Goal: Task Accomplishment & Management: Use online tool/utility

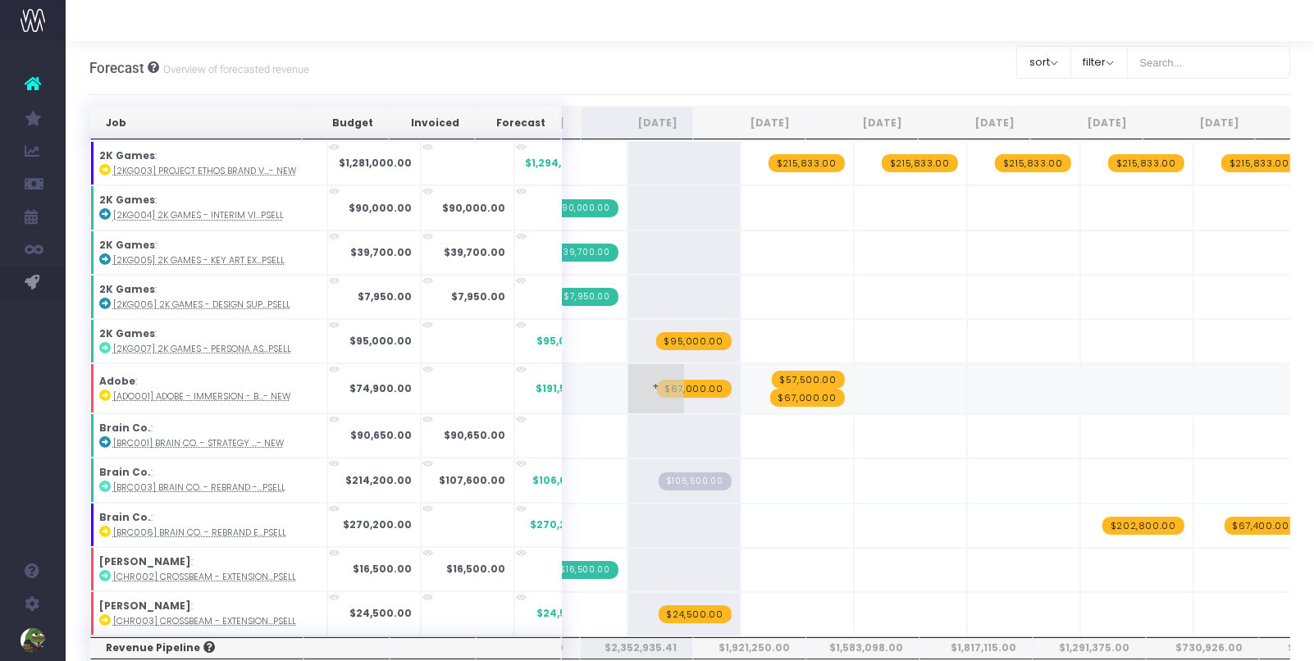
scroll to position [7, 0]
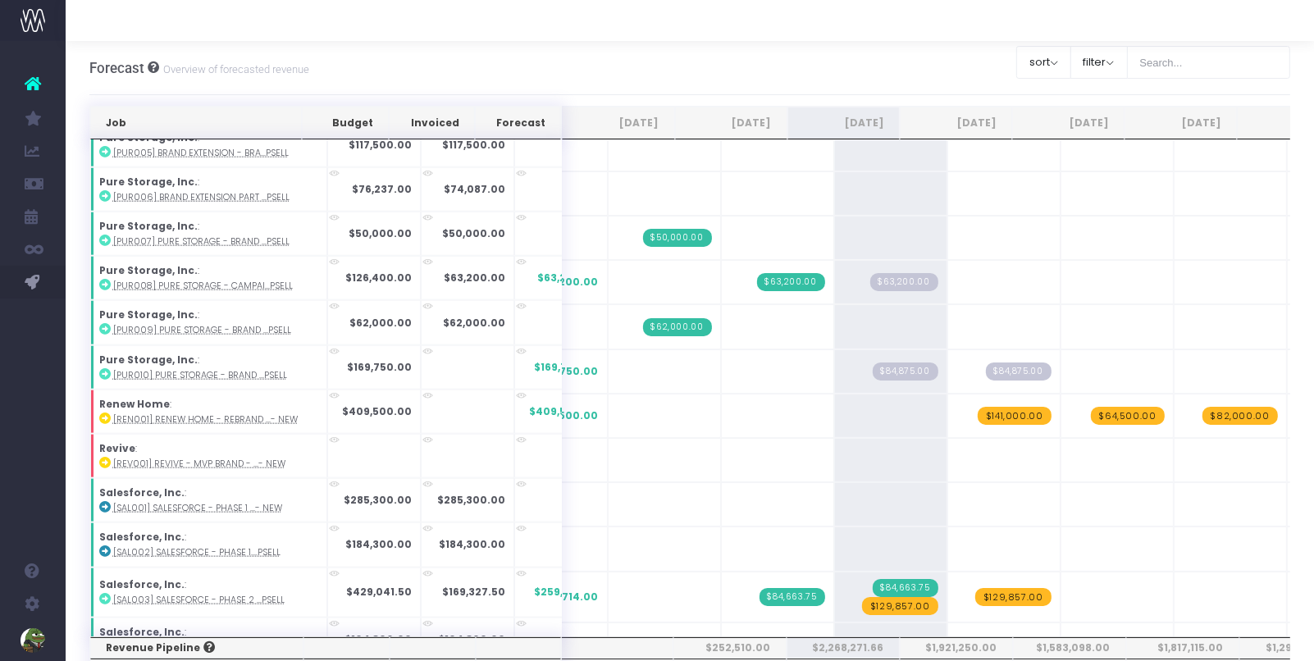
scroll to position [1785, 0]
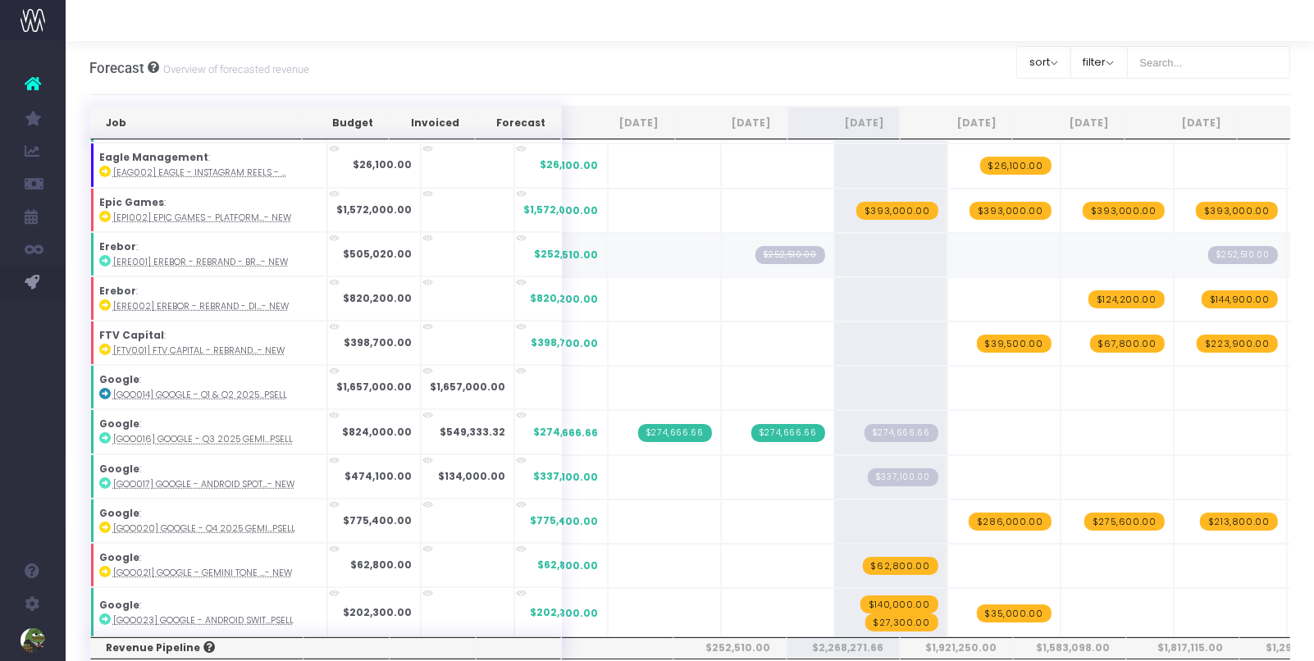
scroll to position [744, 0]
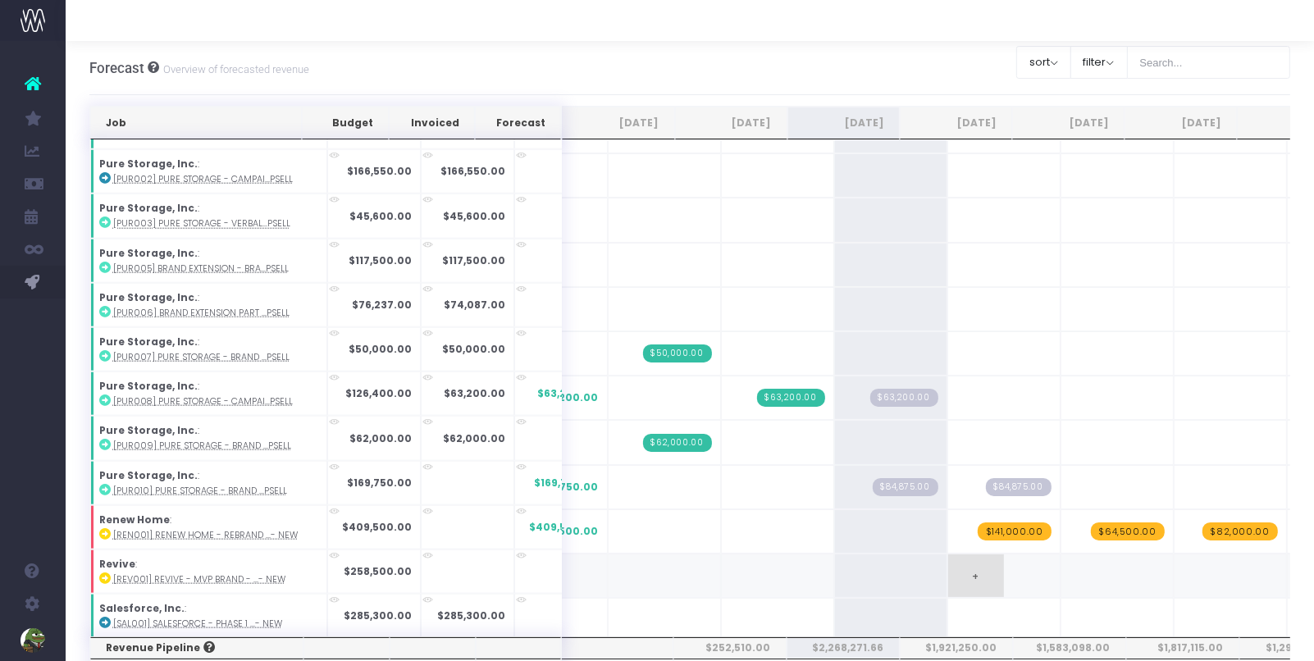
click at [948, 554] on span "+" at bounding box center [976, 575] width 56 height 43
click at [952, 554] on span "+" at bounding box center [976, 575] width 56 height 43
type input "23500"
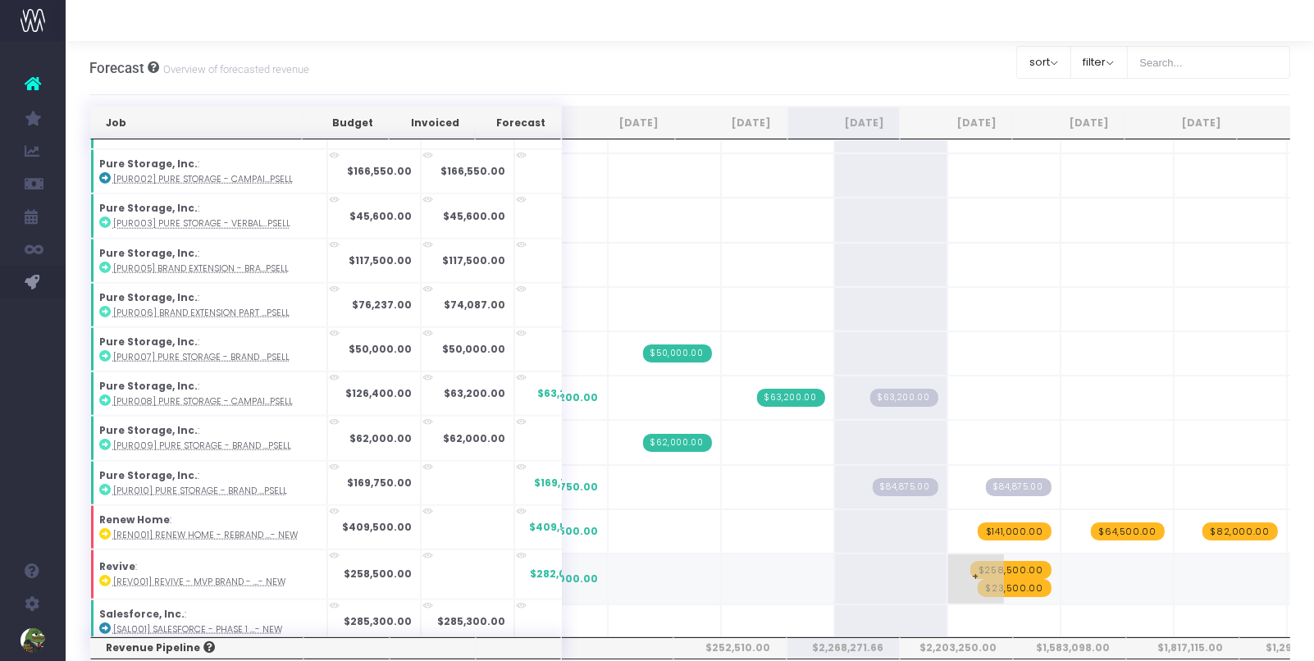
click at [970, 561] on span "$258,500.00" at bounding box center [1010, 570] width 81 height 18
click at [948, 554] on span "+" at bounding box center [976, 575] width 56 height 43
click at [970, 579] on span "$235,000.00" at bounding box center [1010, 588] width 81 height 18
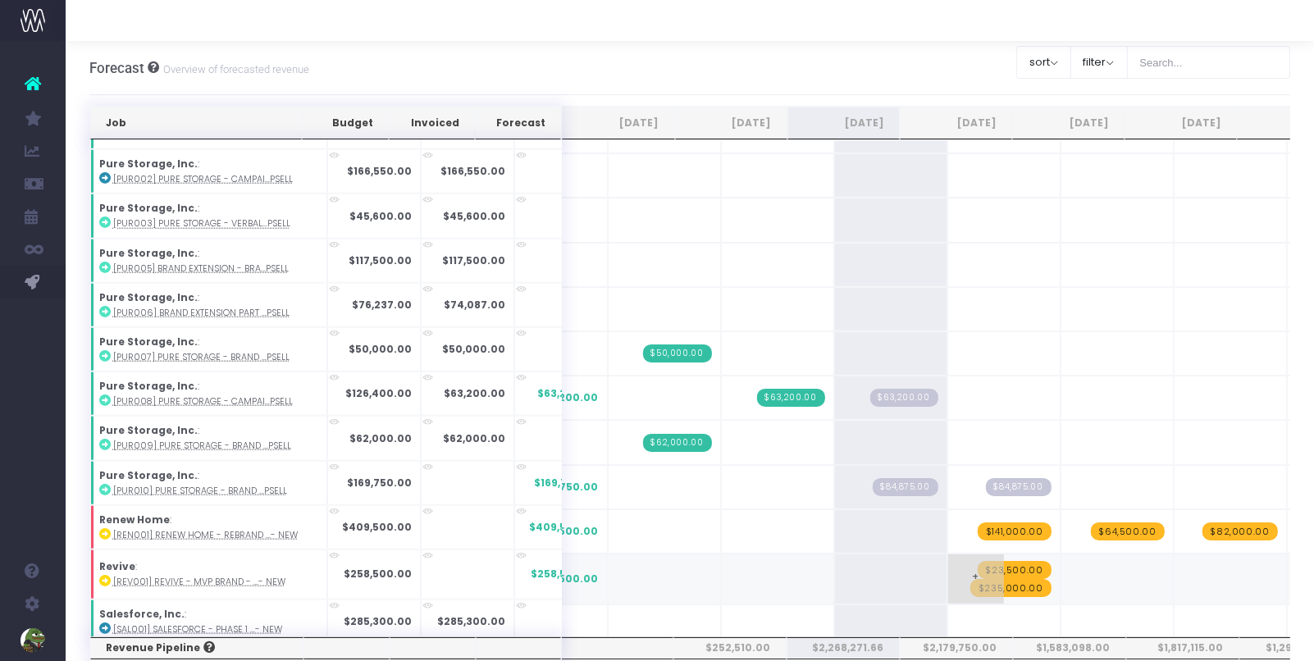
click at [970, 579] on span "$235,000.00" at bounding box center [1010, 588] width 81 height 18
type input "47000"
click at [1063, 554] on span "+" at bounding box center [1089, 578] width 56 height 49
type input "140000"
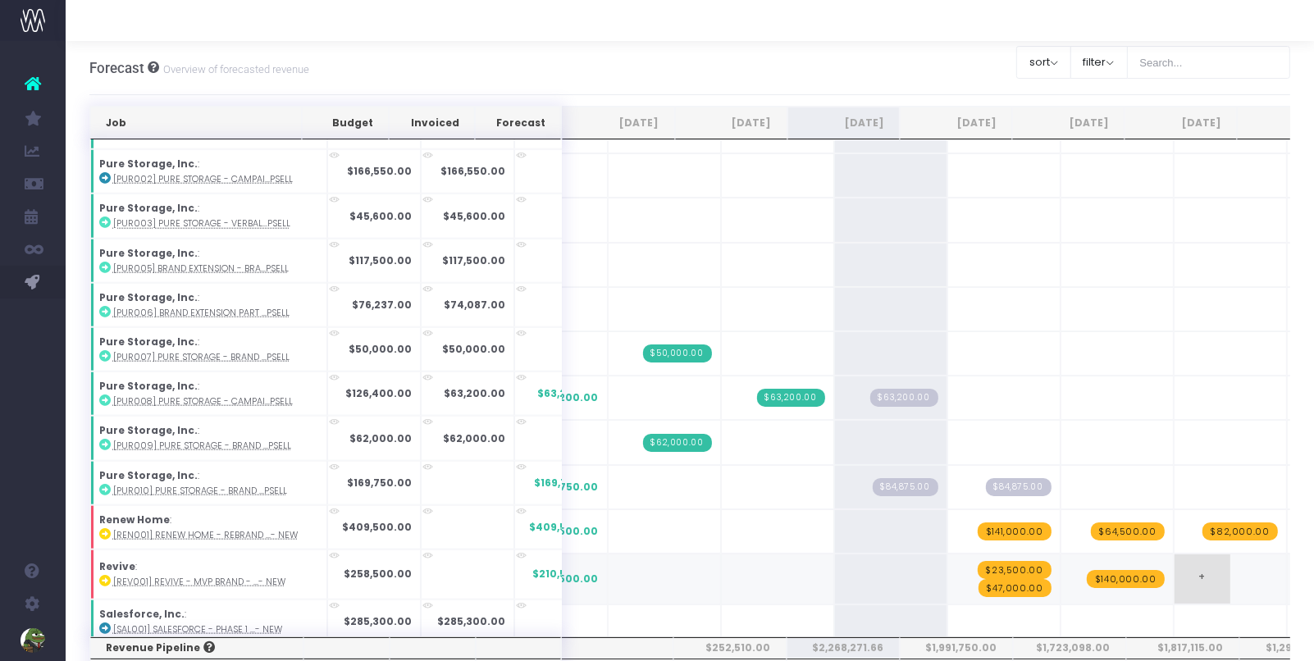
click at [1174, 554] on span "+" at bounding box center [1202, 578] width 56 height 49
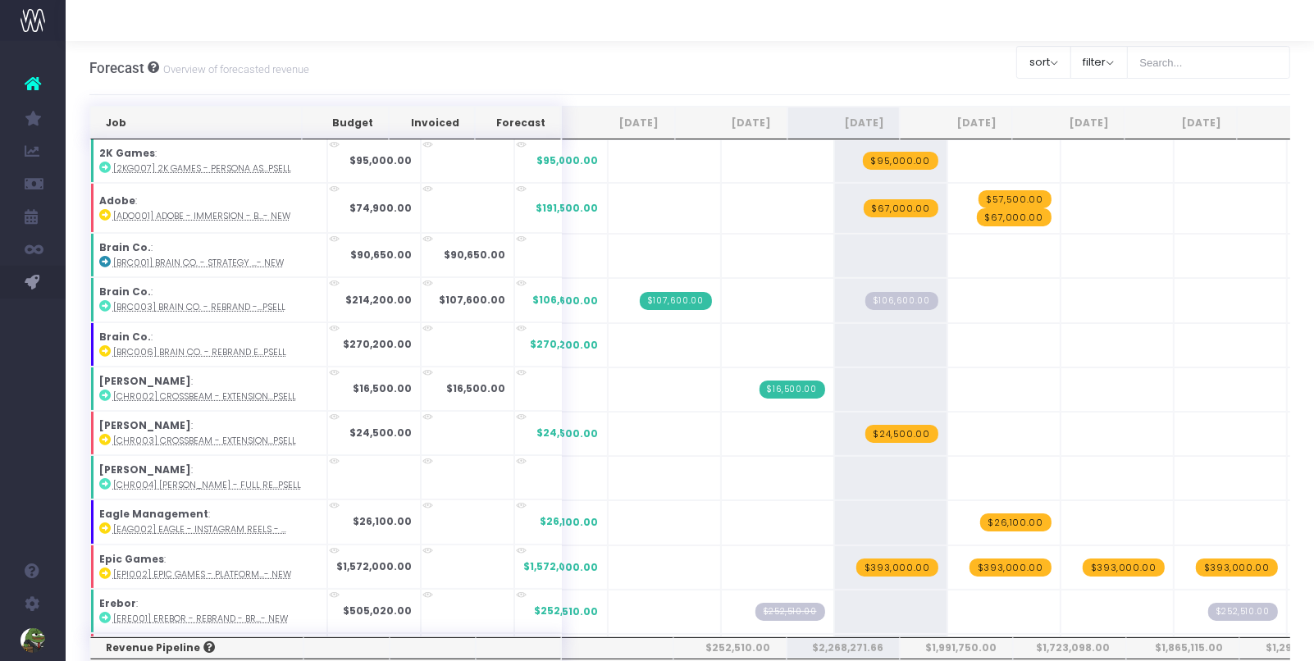
scroll to position [0, 0]
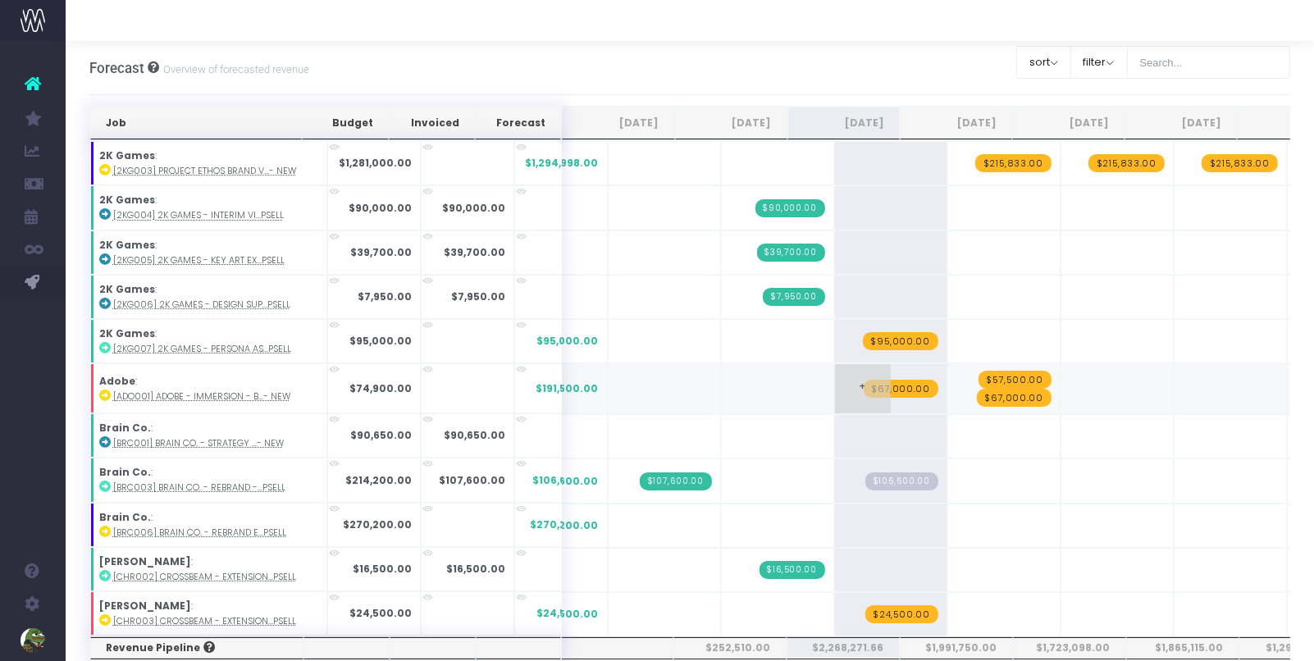
click at [863, 380] on span "$67,000.00" at bounding box center [900, 389] width 75 height 18
click at [977, 389] on span "$67,000.00" at bounding box center [1014, 398] width 75 height 18
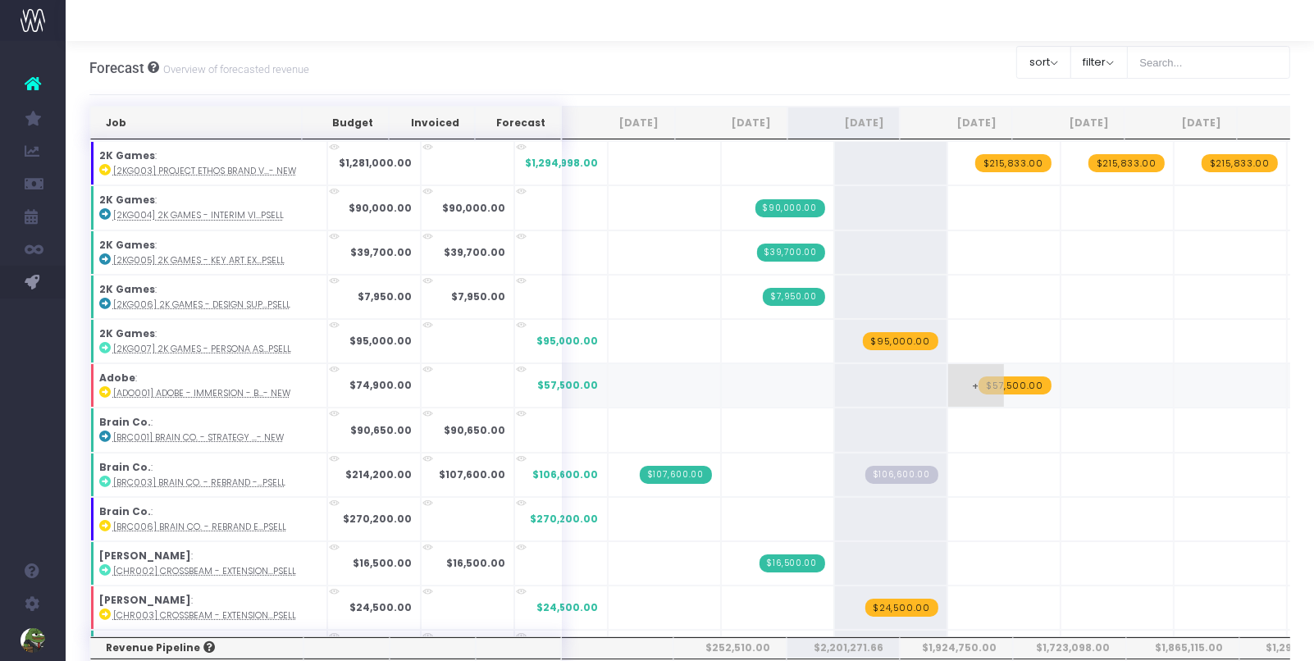
click at [984, 382] on span "$57,500.00" at bounding box center [1014, 385] width 73 height 18
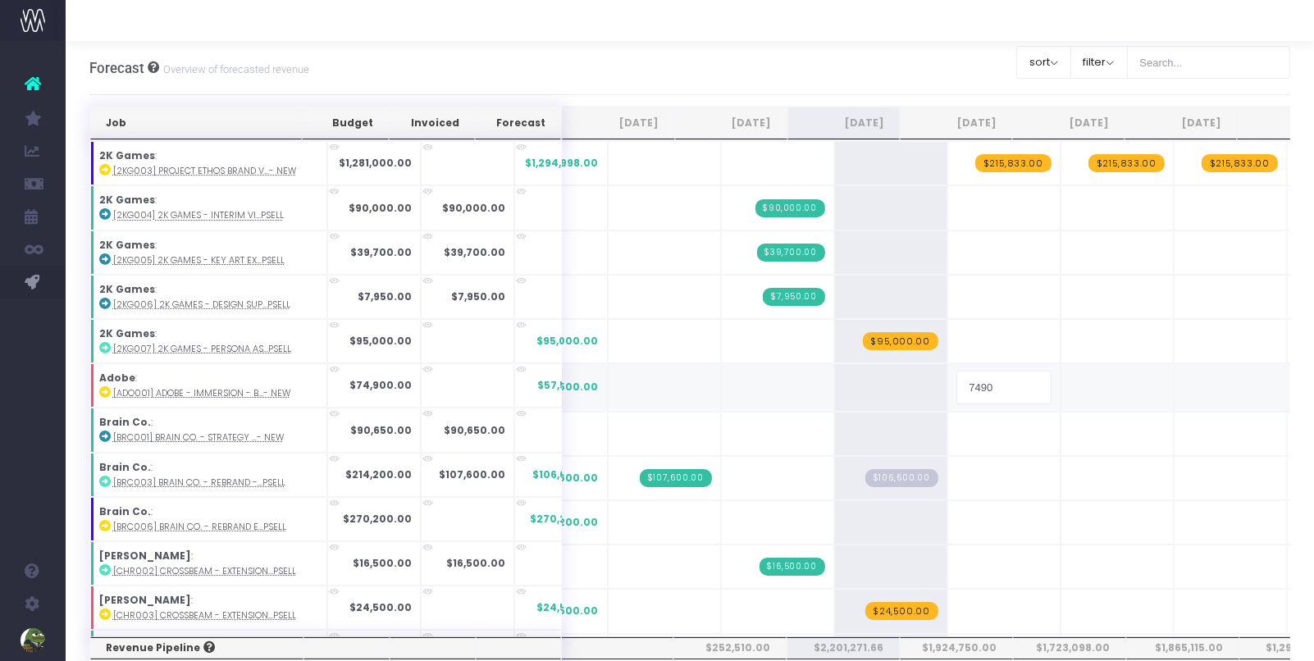
type input "74900"
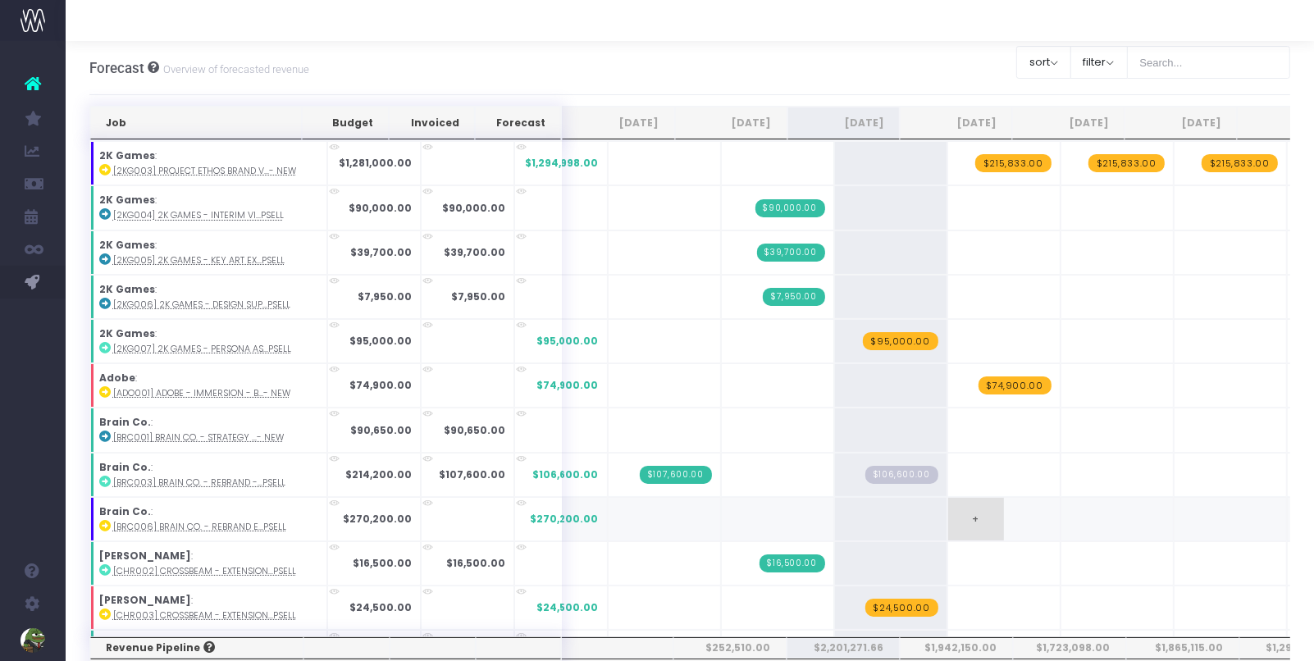
click at [991, 499] on td "+" at bounding box center [1003, 519] width 113 height 44
click at [839, 339] on span "+" at bounding box center [863, 341] width 56 height 43
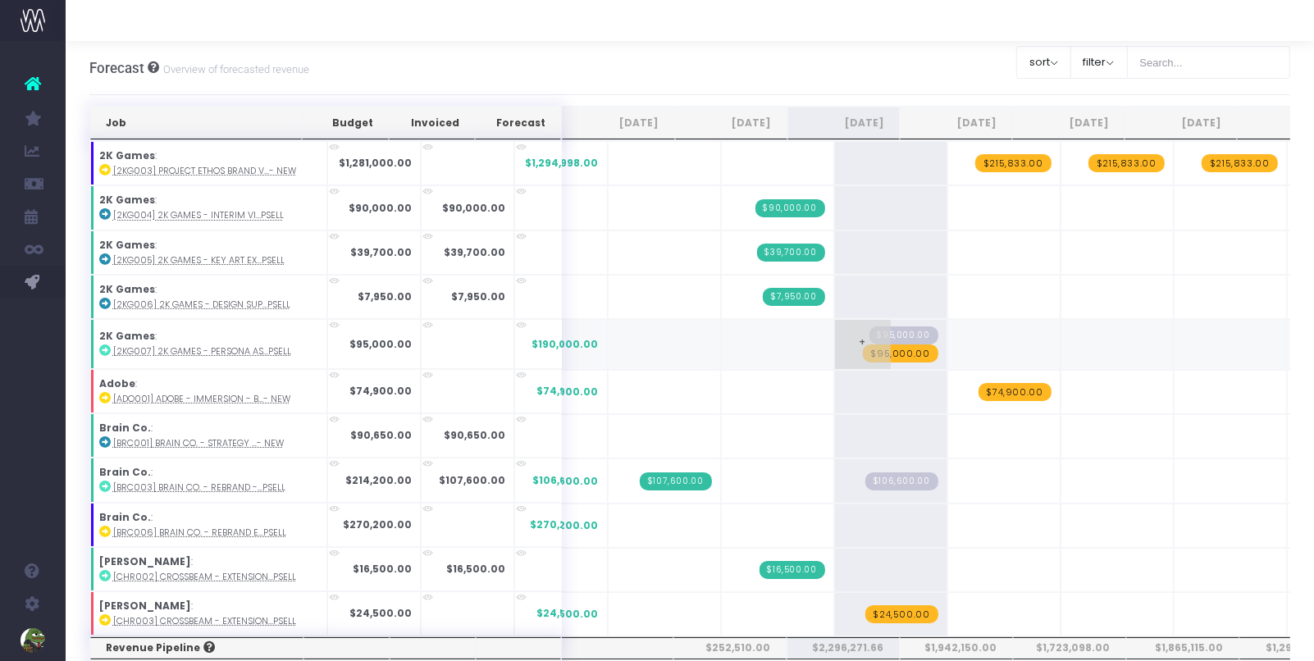
click at [863, 348] on span "$95,000.00" at bounding box center [900, 353] width 75 height 18
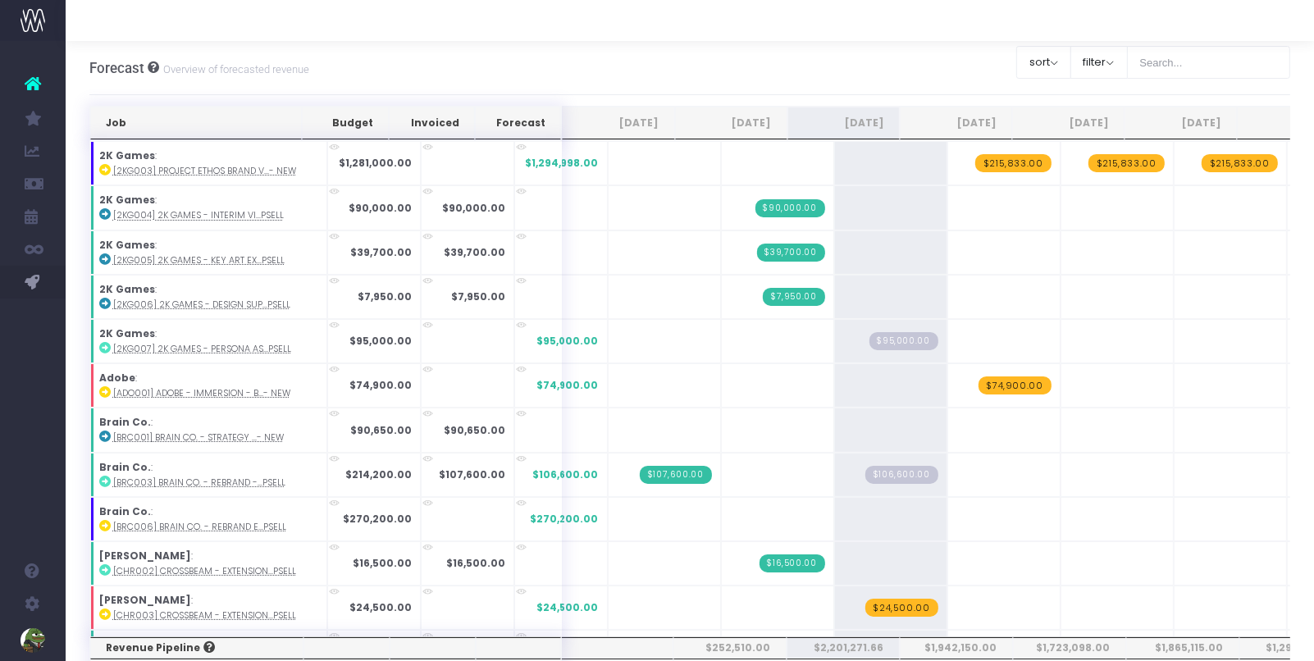
click at [865, 34] on div at bounding box center [690, 20] width 1248 height 41
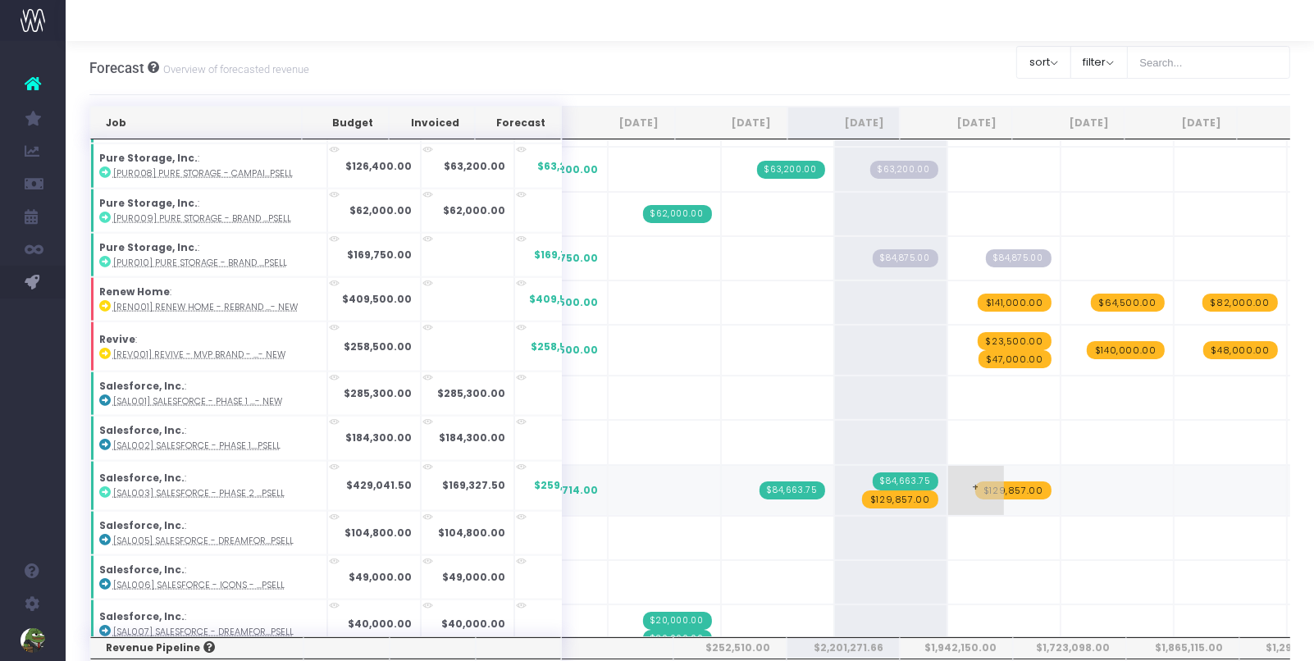
click at [952, 466] on span "+" at bounding box center [976, 490] width 56 height 49
click at [939, 66] on div "Forecast Overview of forecasted revenue Clear Filters sort Sort by Job Name Des…" at bounding box center [689, 68] width 1201 height 54
click at [868, 490] on span "$129,857.00" at bounding box center [900, 499] width 76 height 18
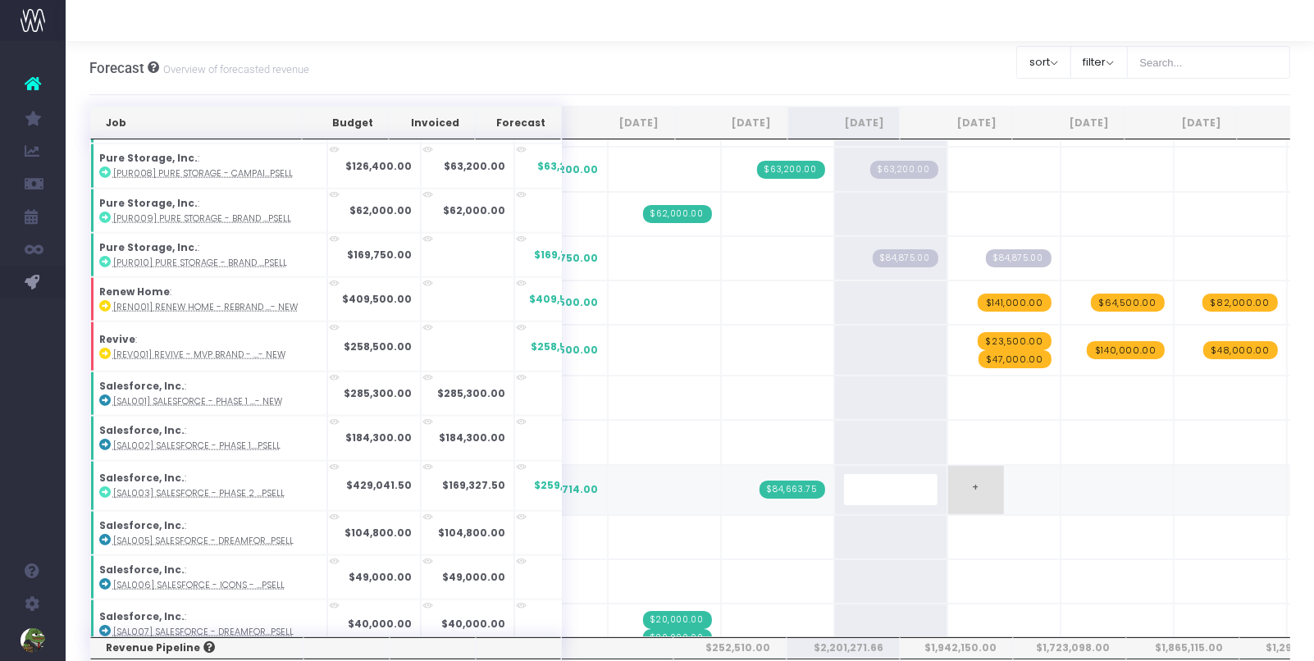
click at [831, 25] on div at bounding box center [690, 20] width 1248 height 41
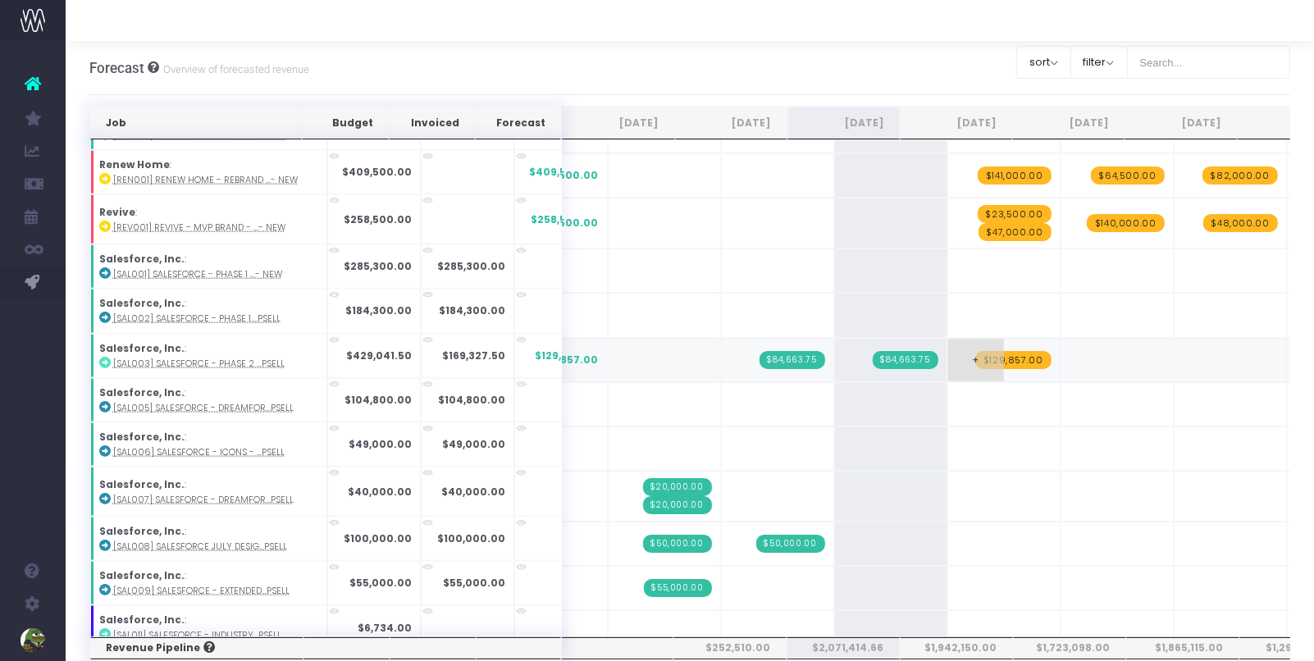
click at [987, 351] on span "$129,857.00" at bounding box center [1013, 360] width 76 height 18
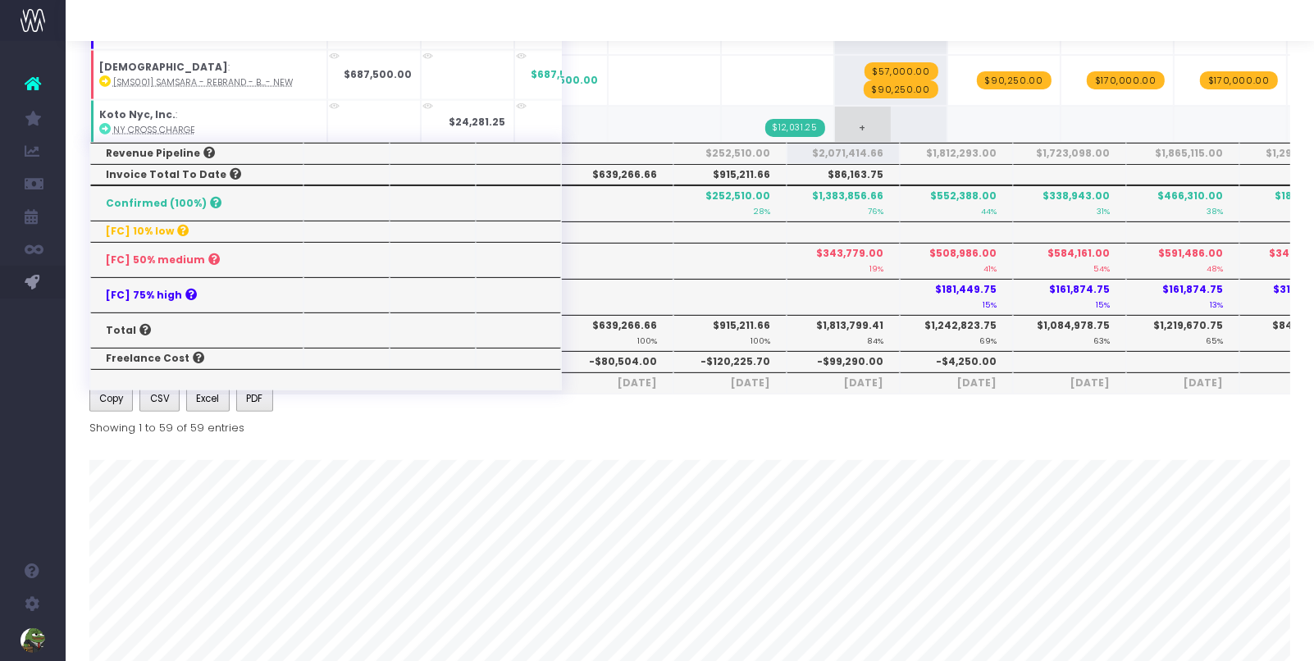
scroll to position [615, 0]
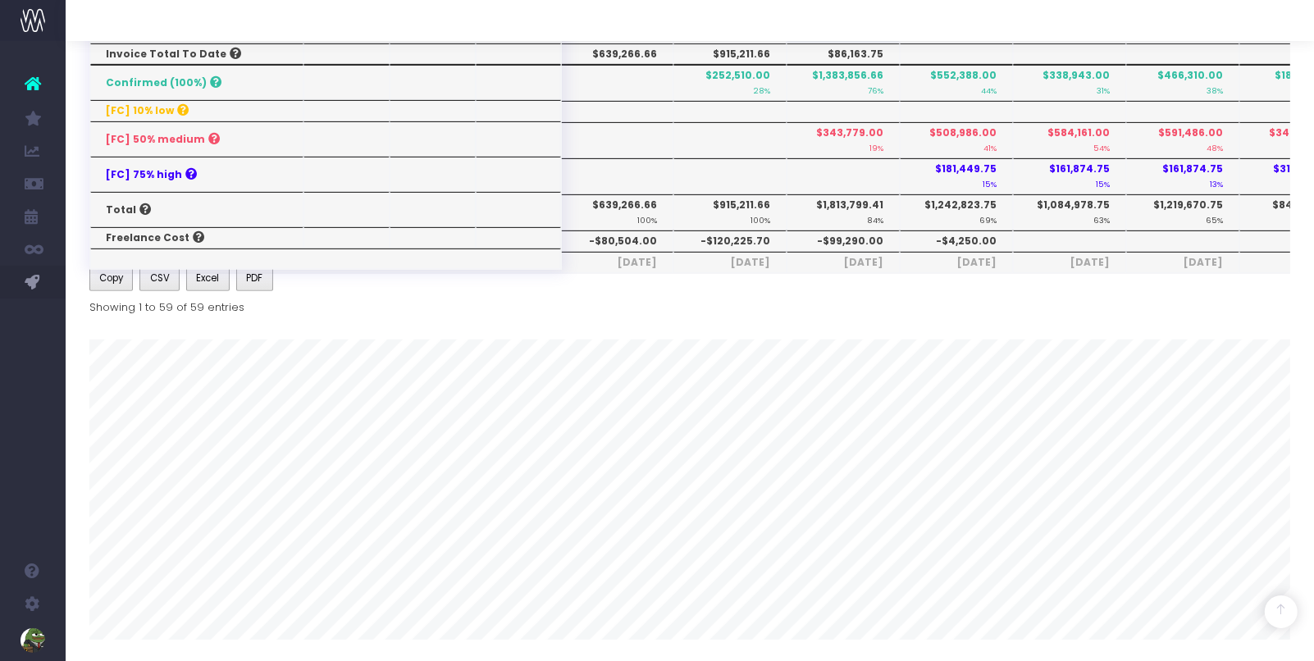
click at [855, 233] on th "-$99,290.00" at bounding box center [842, 240] width 113 height 21
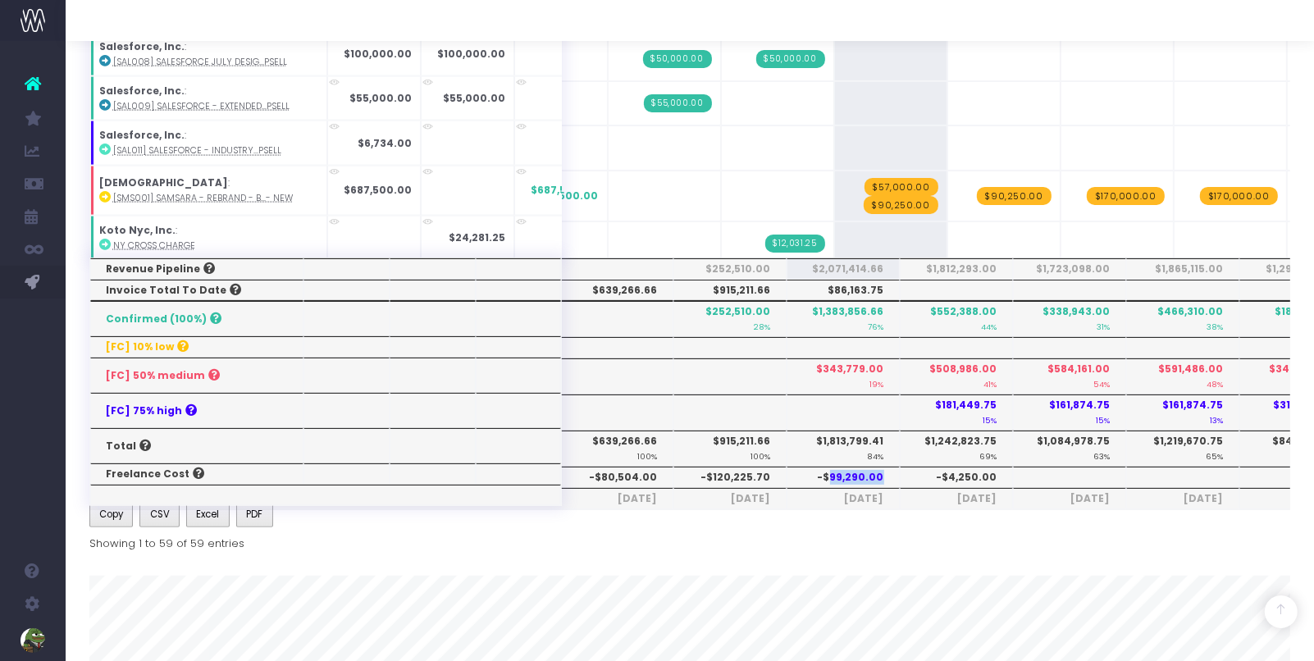
scroll to position [22, 0]
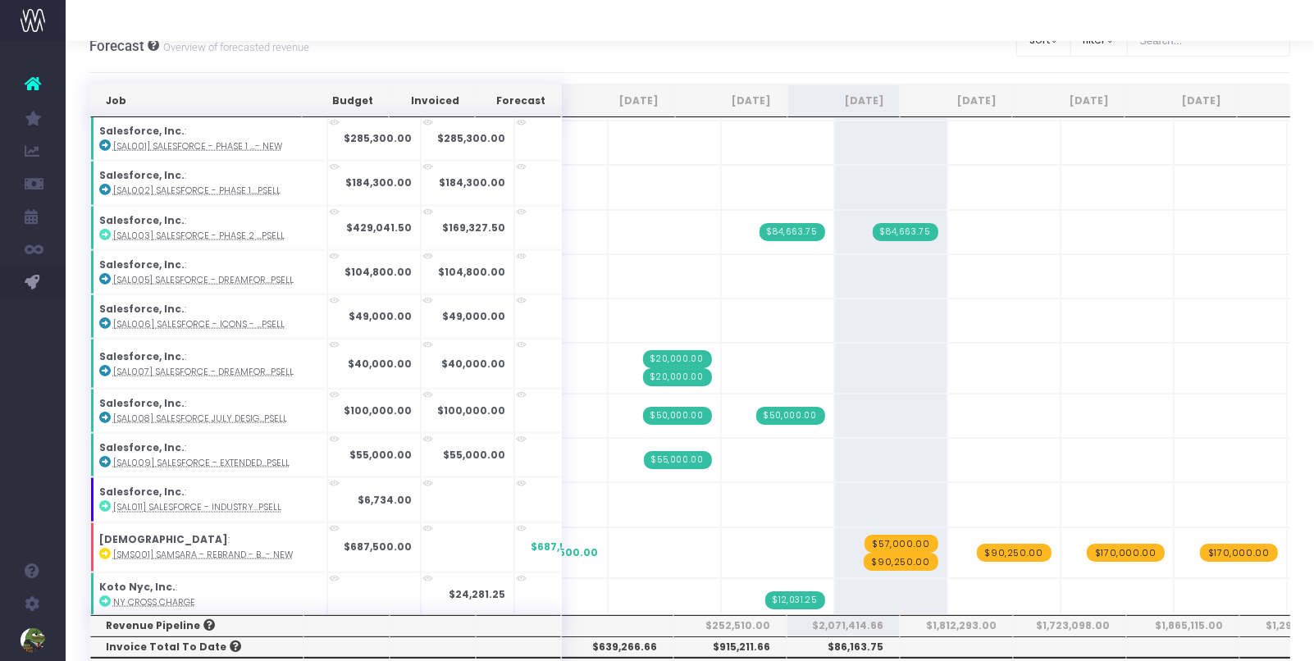
copy th "99,290.00"
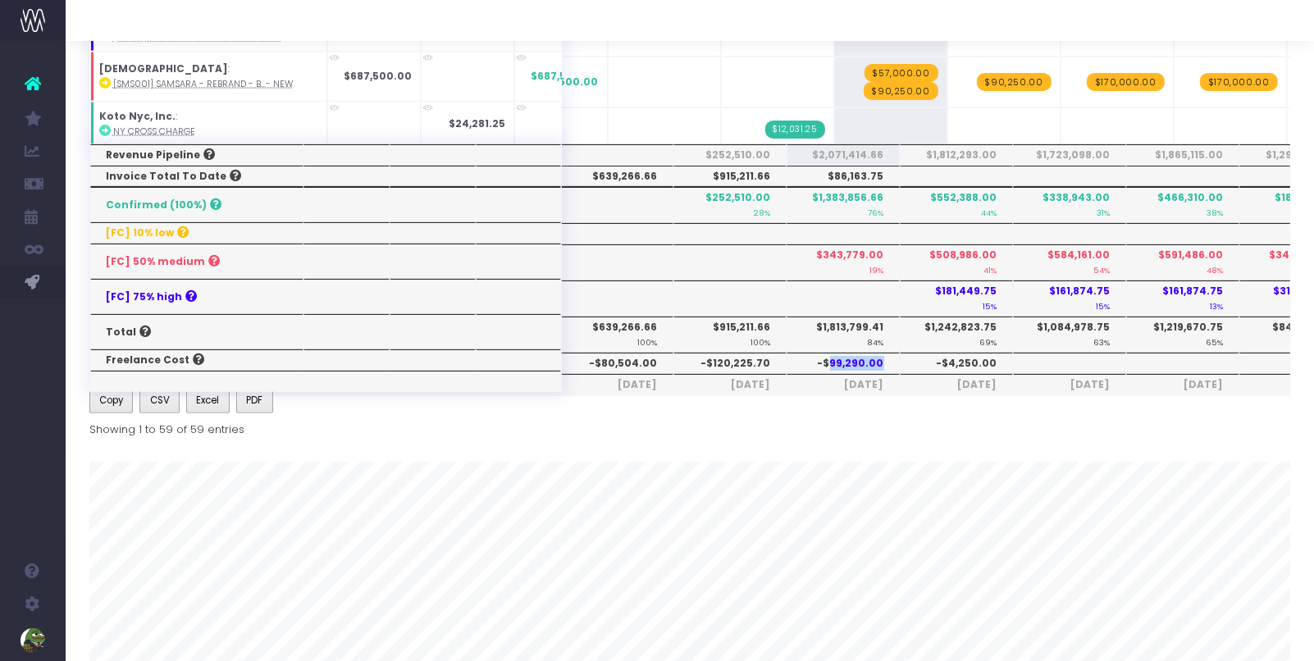
scroll to position [615, 0]
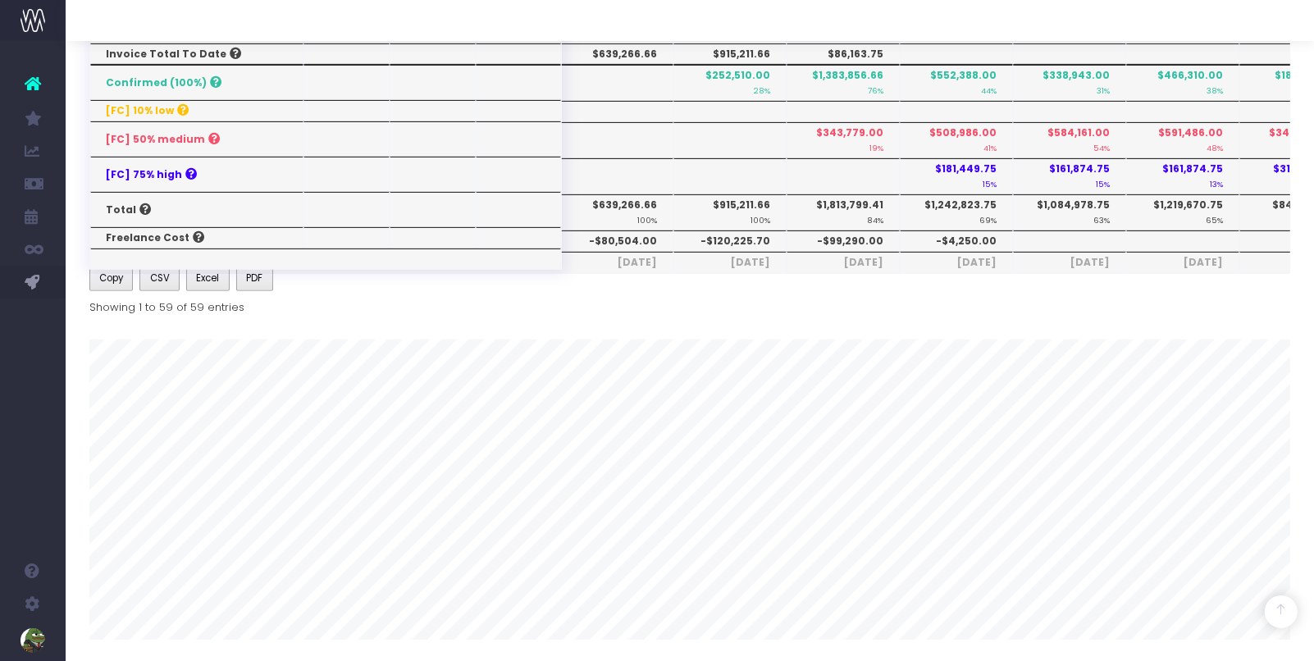
click at [756, 231] on th "-$120,225.70" at bounding box center [729, 240] width 113 height 21
copy th "120,225.70"
